Goal: Navigation & Orientation: Find specific page/section

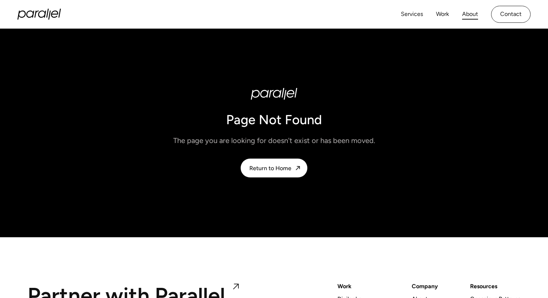
click at [474, 13] on link "About" at bounding box center [470, 14] width 16 height 11
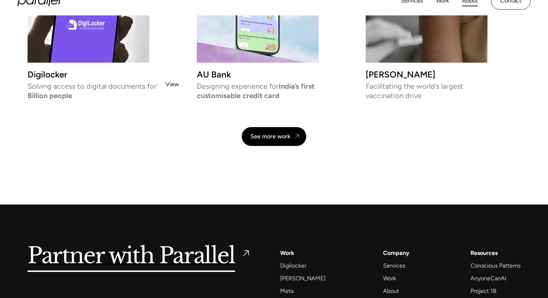
scroll to position [1720, 0]
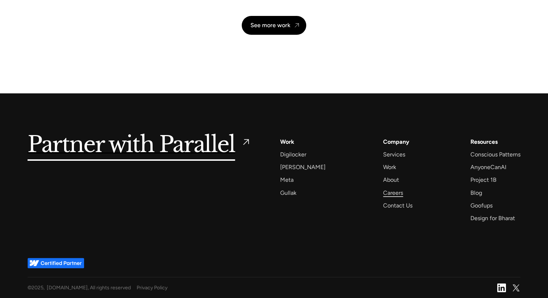
click at [384, 195] on div "Careers" at bounding box center [393, 193] width 20 height 10
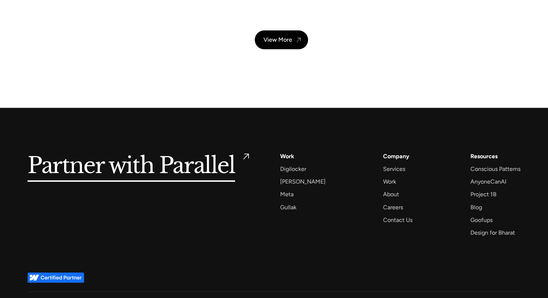
scroll to position [2614, 0]
